Goal: Go to known website: Go to known website

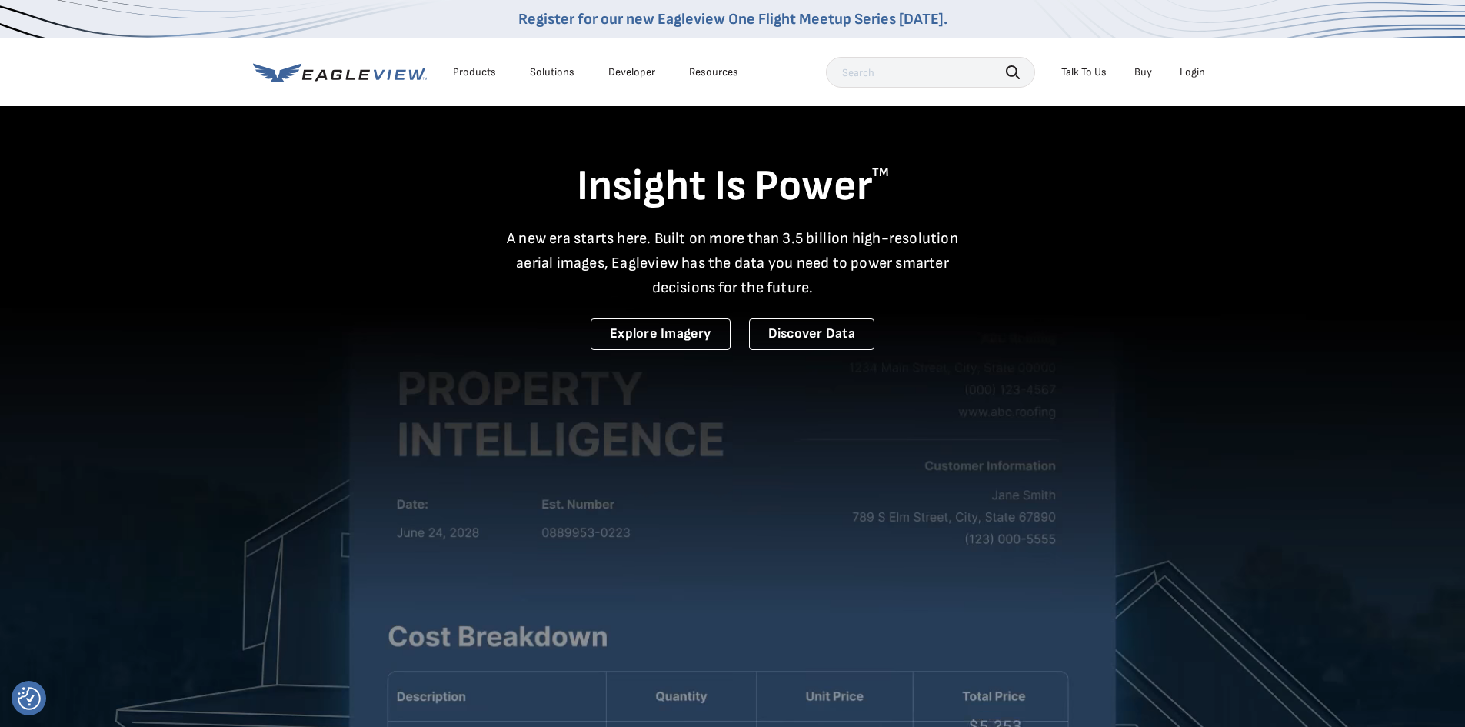
click at [1209, 67] on li "Login" at bounding box center [1192, 72] width 41 height 23
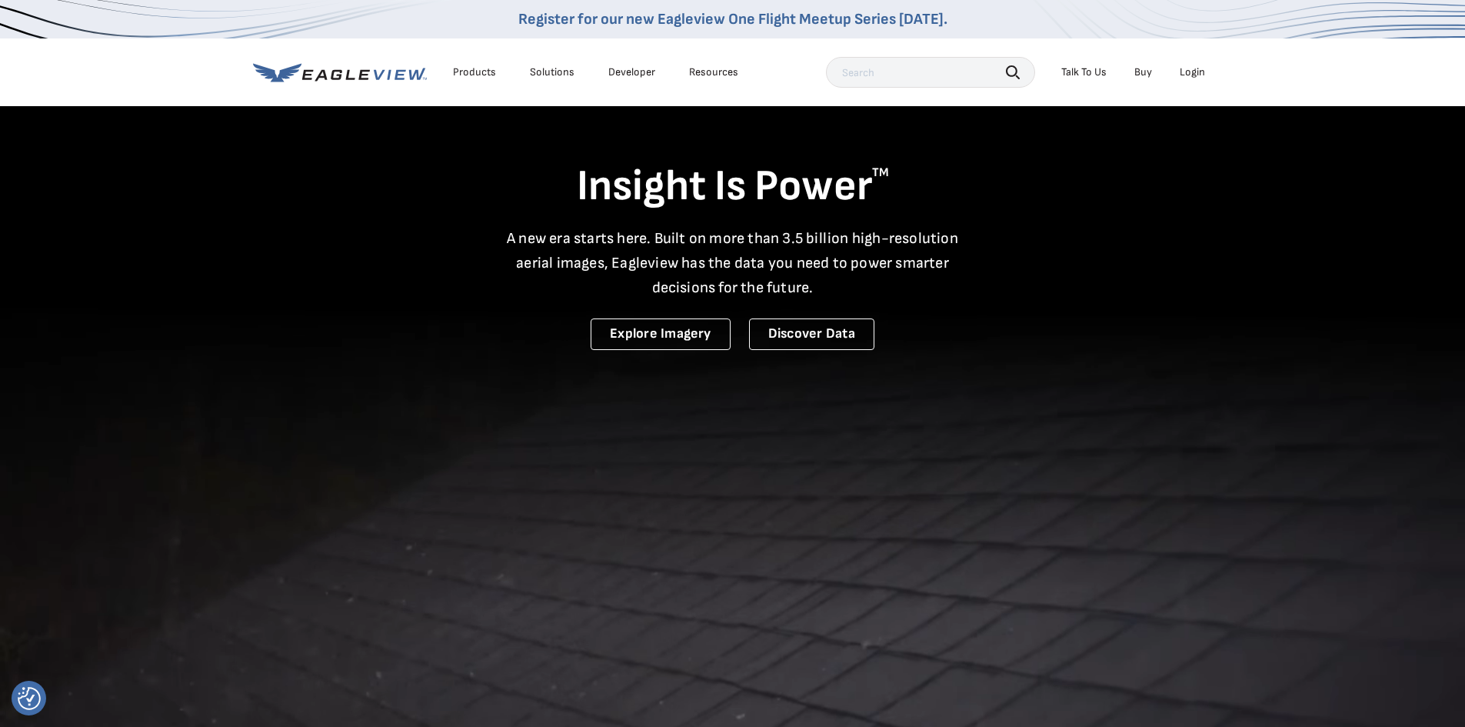
click at [1202, 70] on div "Login" at bounding box center [1192, 72] width 25 height 14
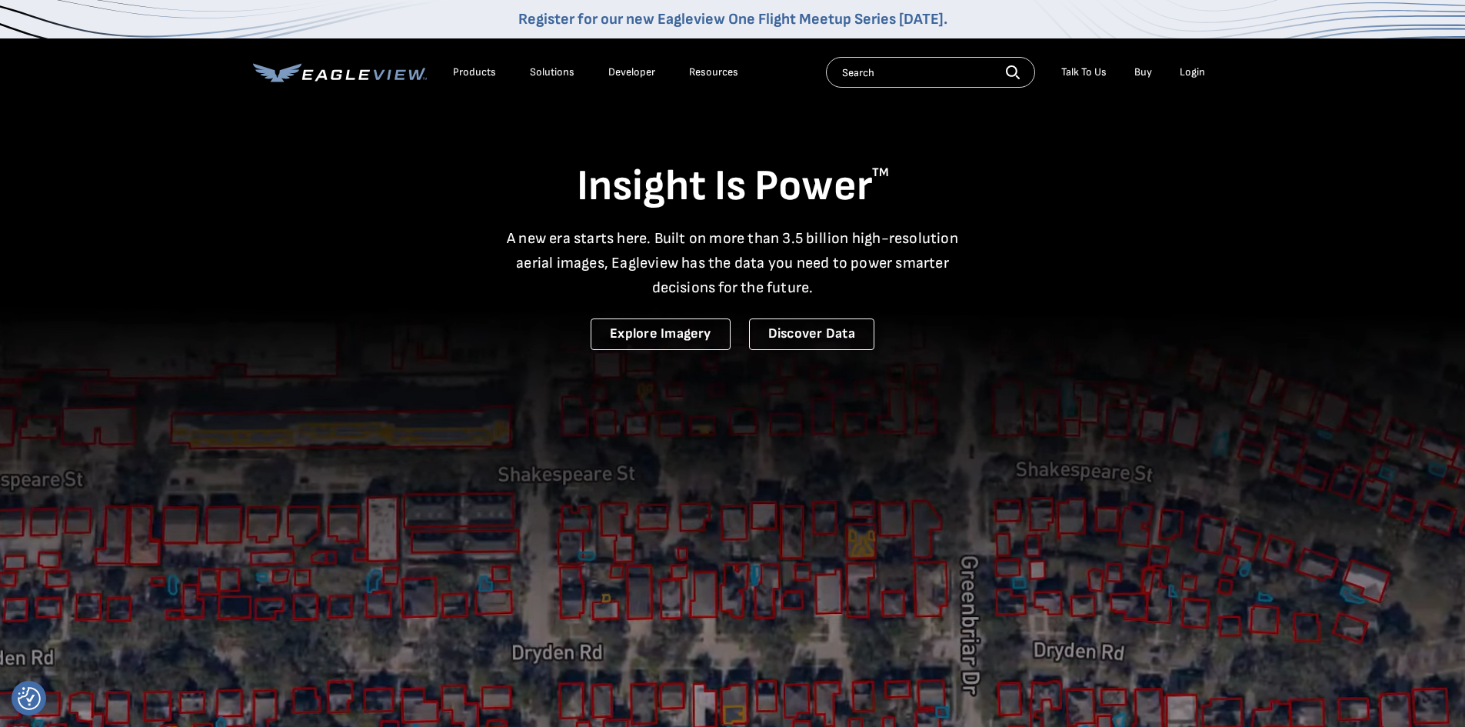
click at [1195, 66] on div "Login" at bounding box center [1192, 72] width 25 height 14
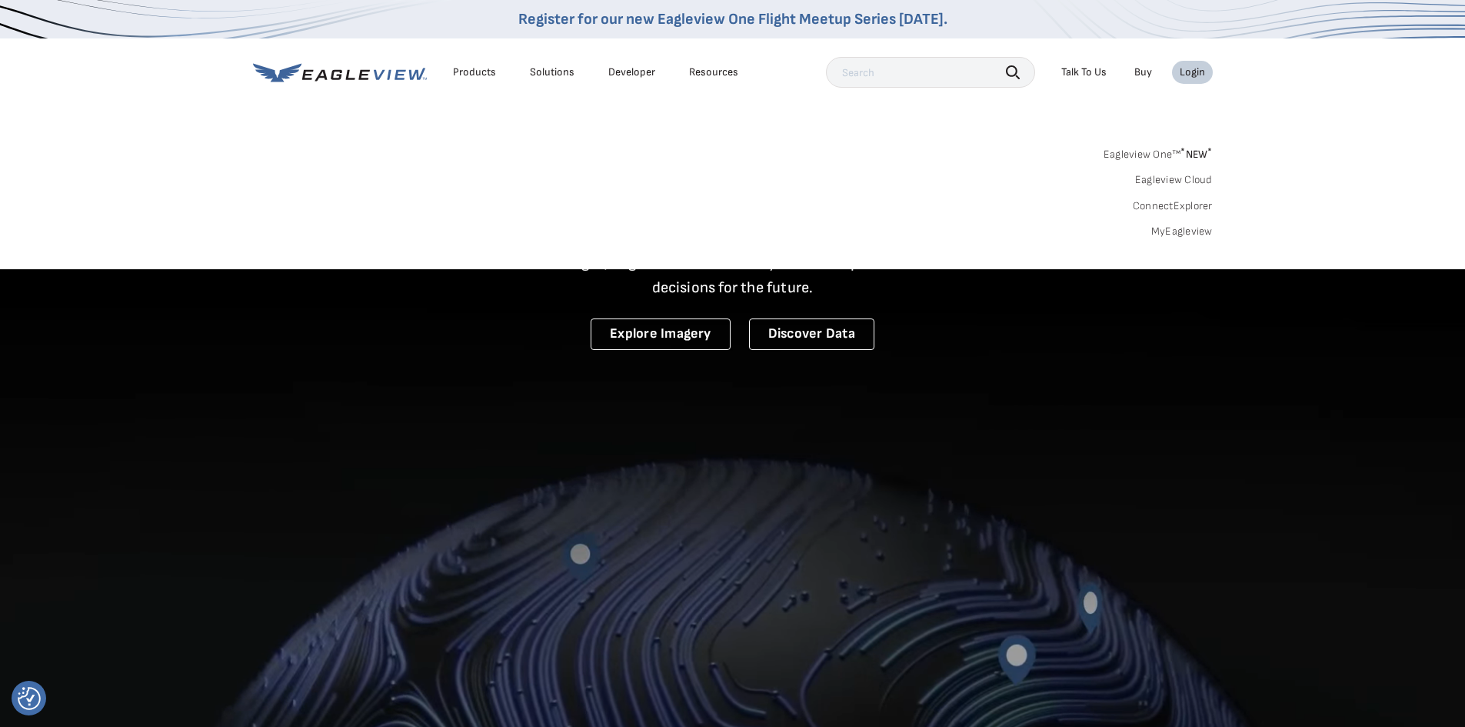
click at [1189, 145] on link "Eagleview One™ * NEW *" at bounding box center [1157, 152] width 109 height 18
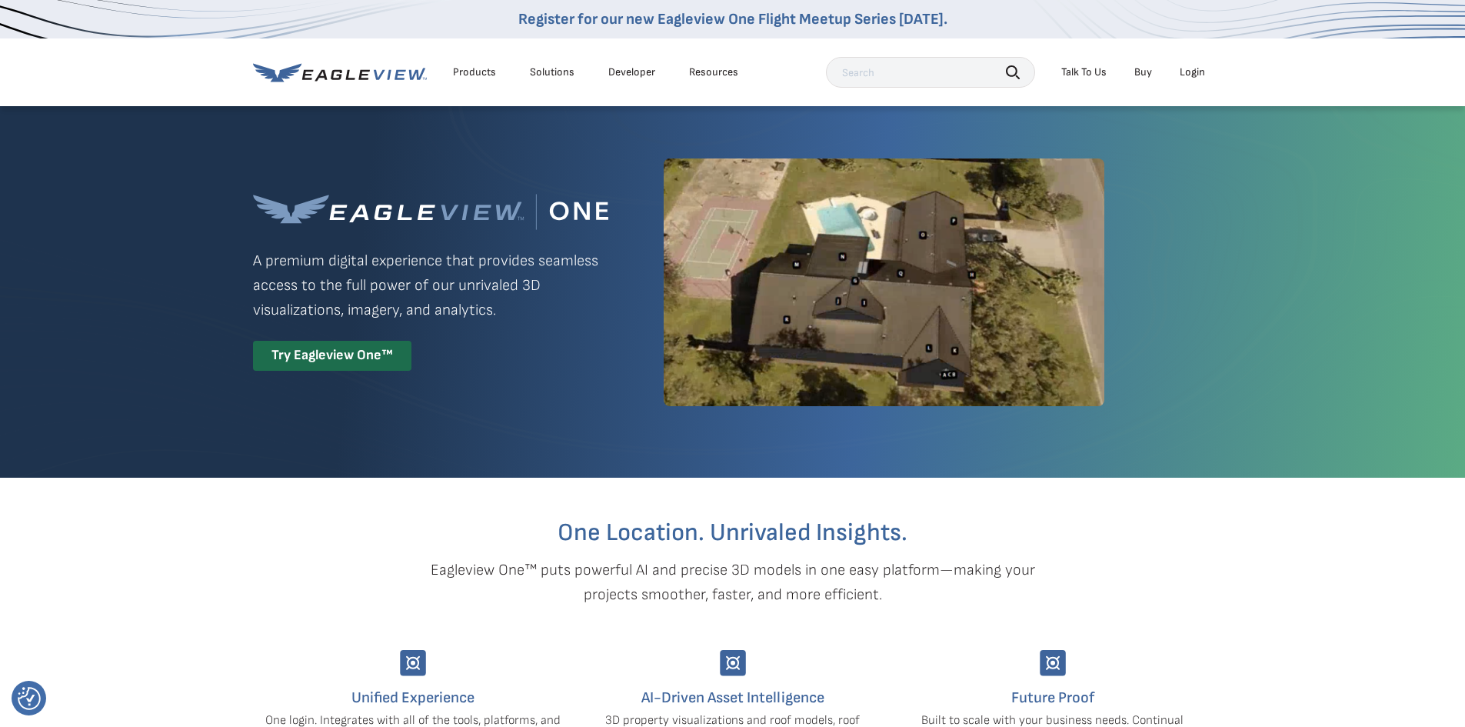
click at [1200, 72] on div "Login" at bounding box center [1192, 72] width 25 height 14
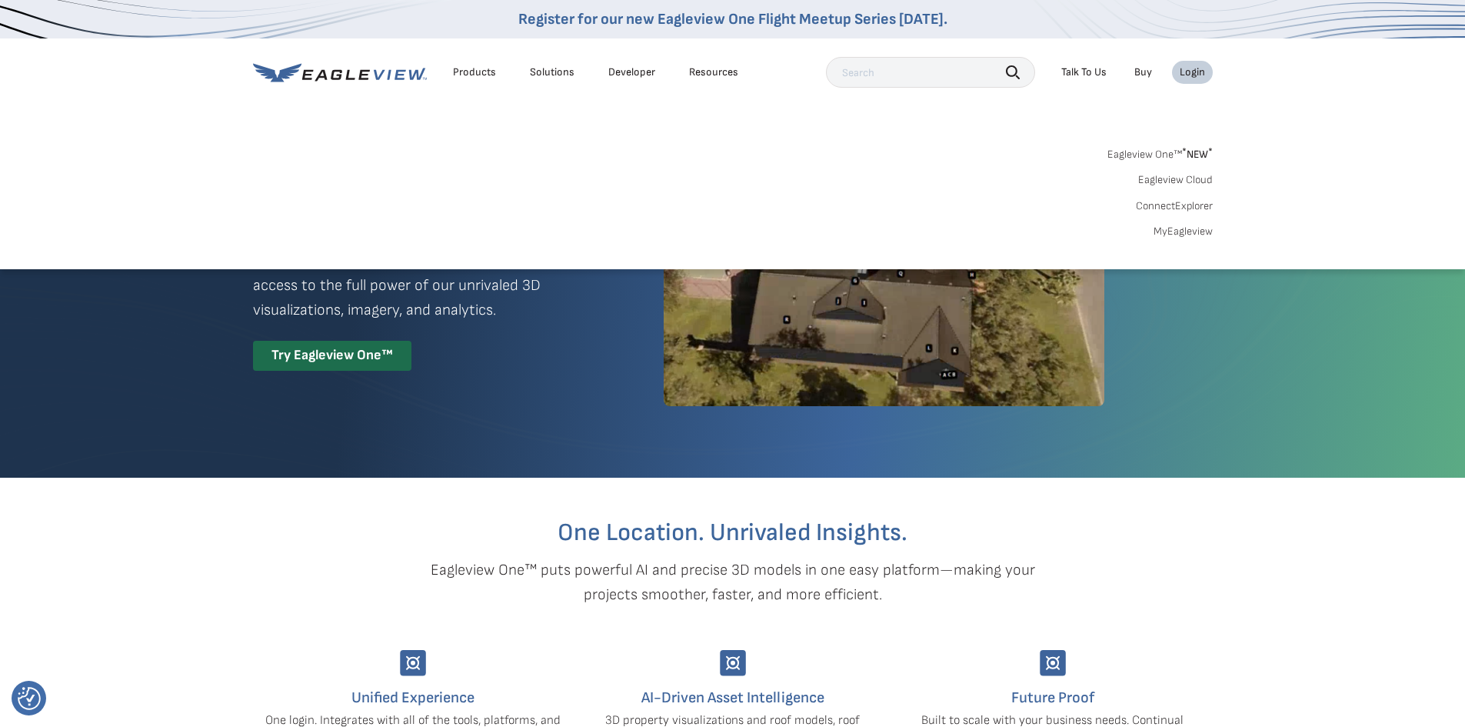
click at [1198, 228] on link "MyEagleview" at bounding box center [1182, 232] width 59 height 14
